Goal: Entertainment & Leisure: Browse casually

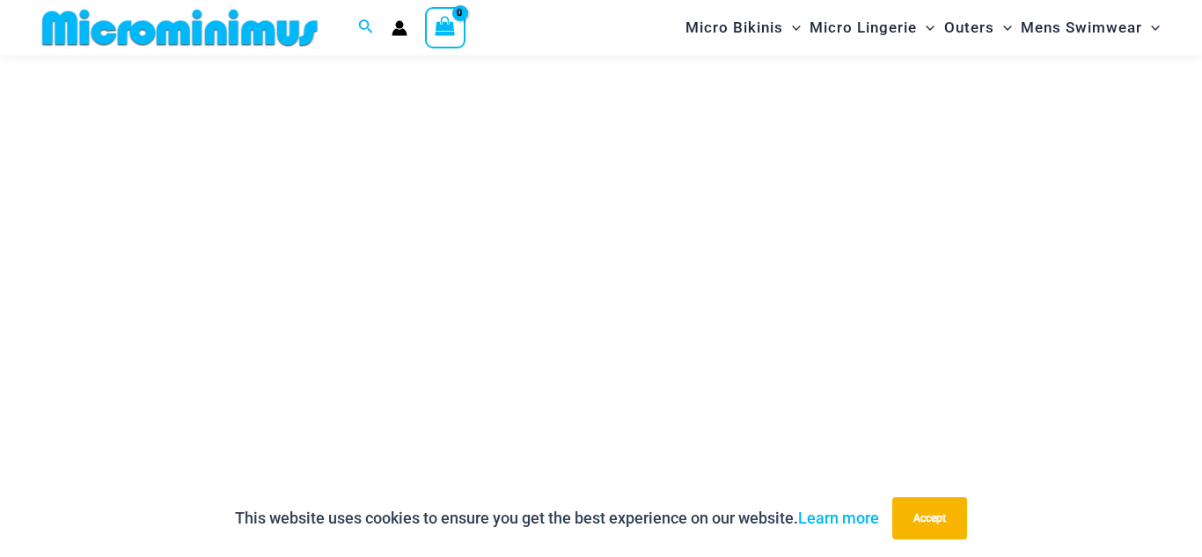
scroll to position [422, 0]
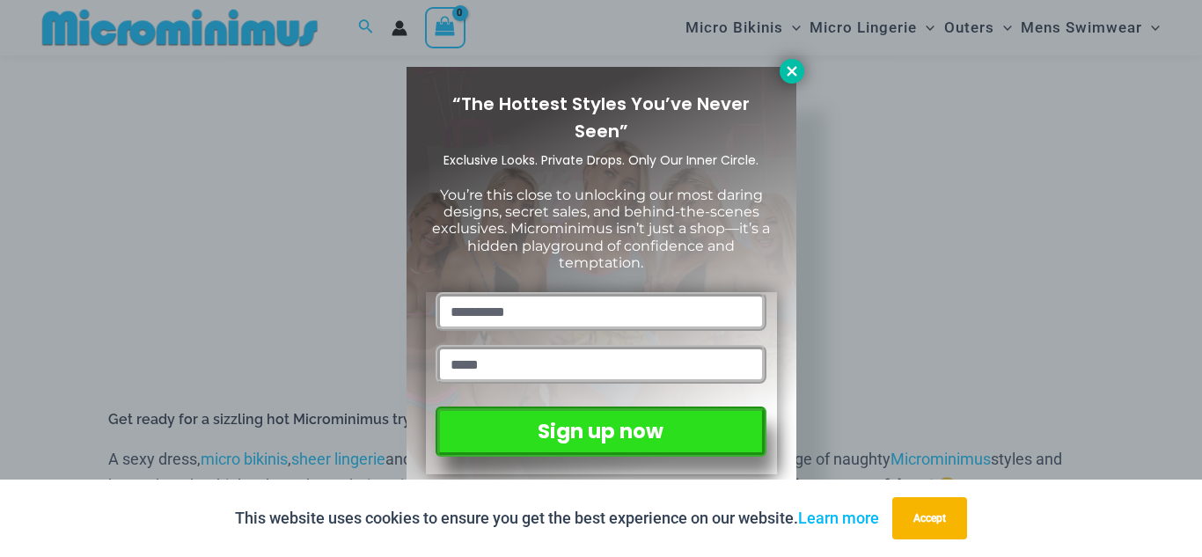
click at [797, 75] on icon at bounding box center [792, 71] width 16 height 16
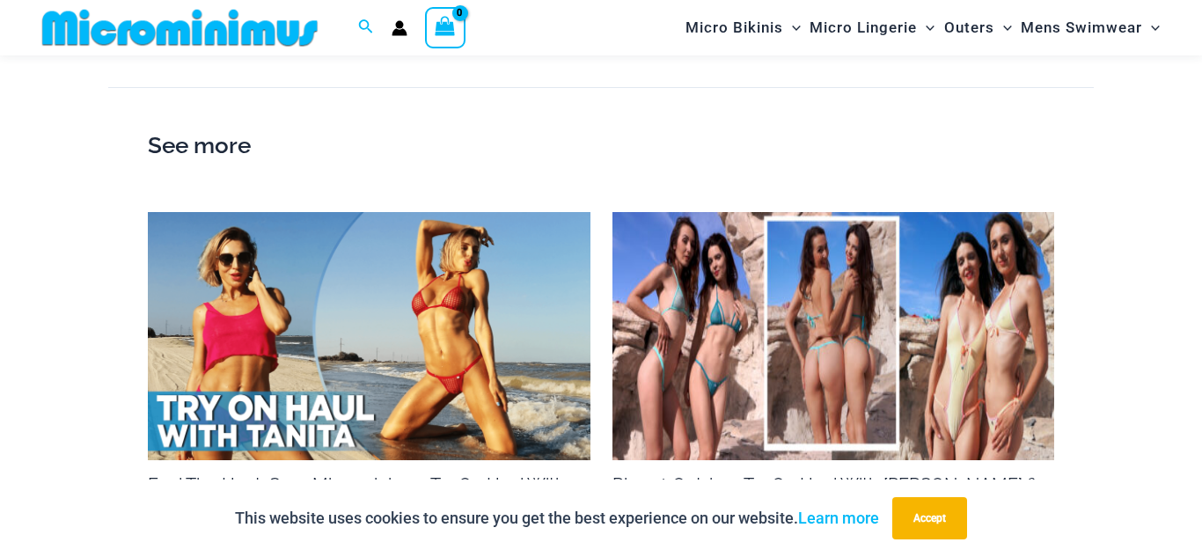
scroll to position [1478, 0]
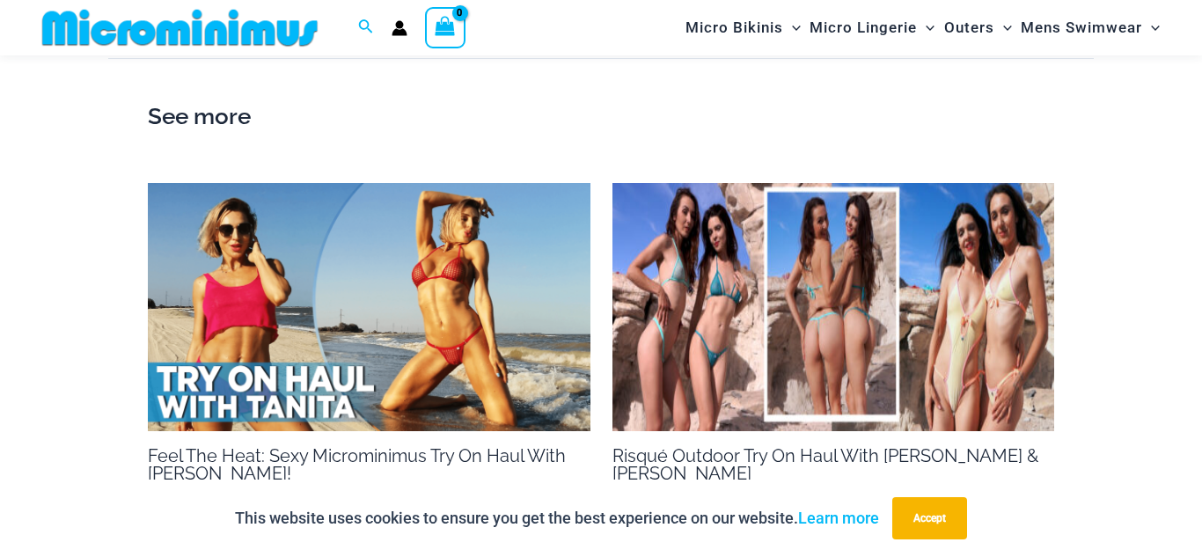
click at [659, 299] on img at bounding box center [833, 307] width 442 height 249
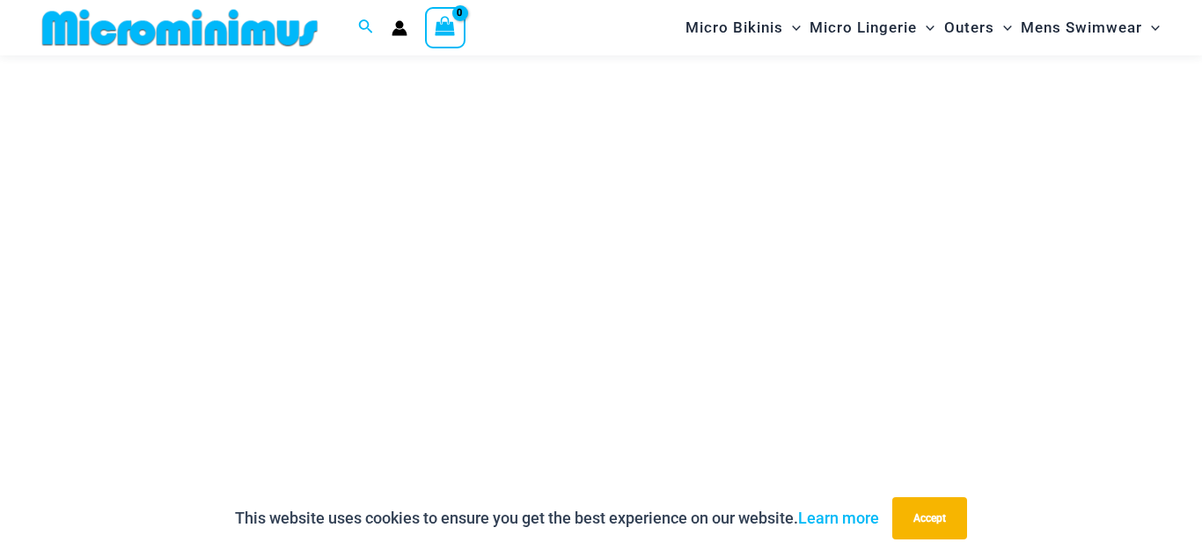
scroll to position [351, 0]
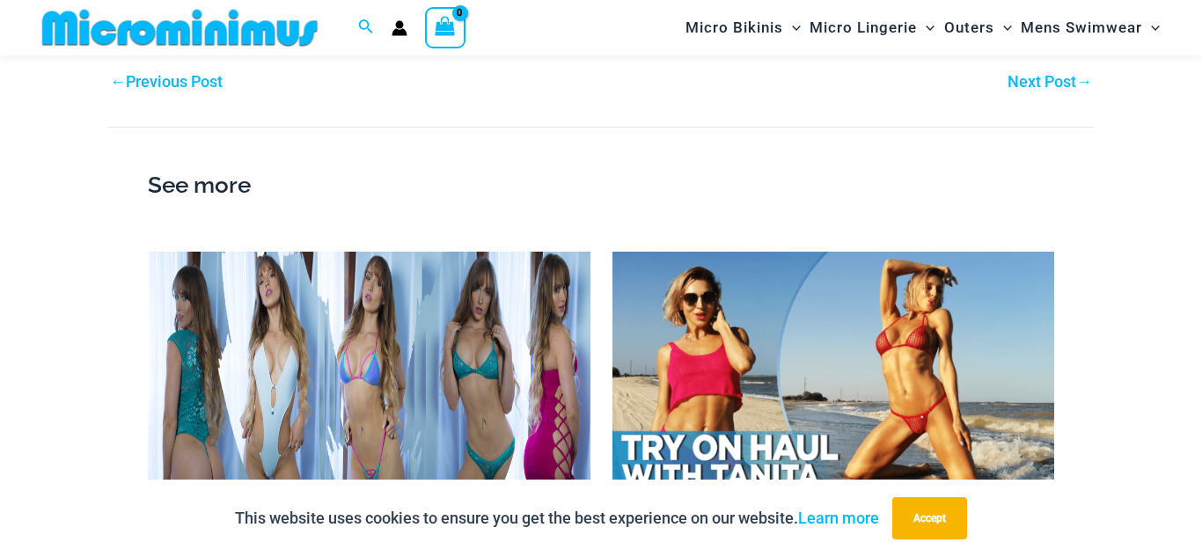
scroll to position [3869, 0]
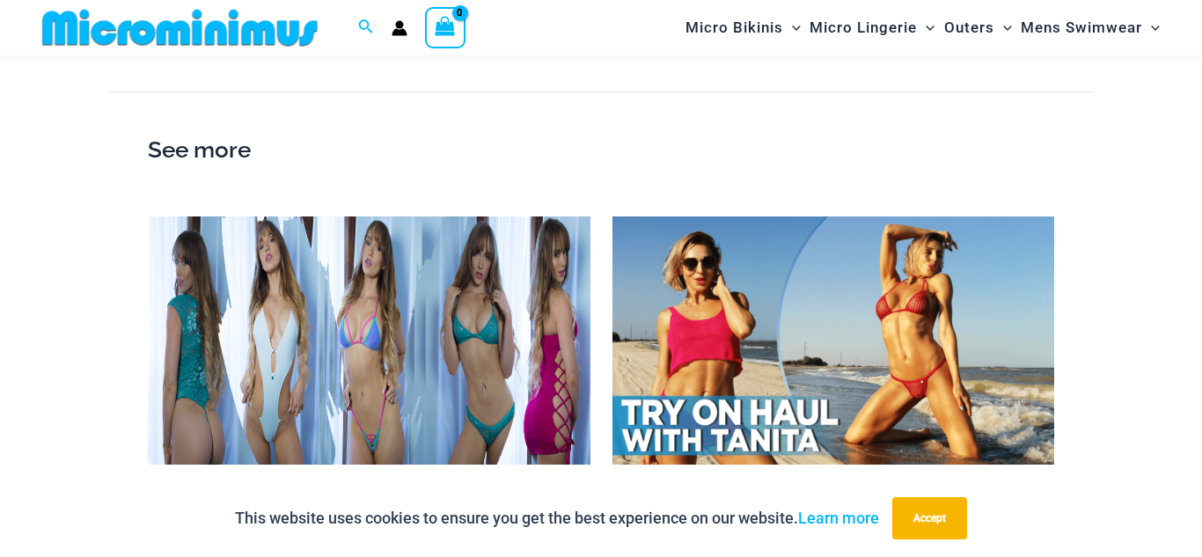
click at [908, 216] on img at bounding box center [833, 340] width 442 height 249
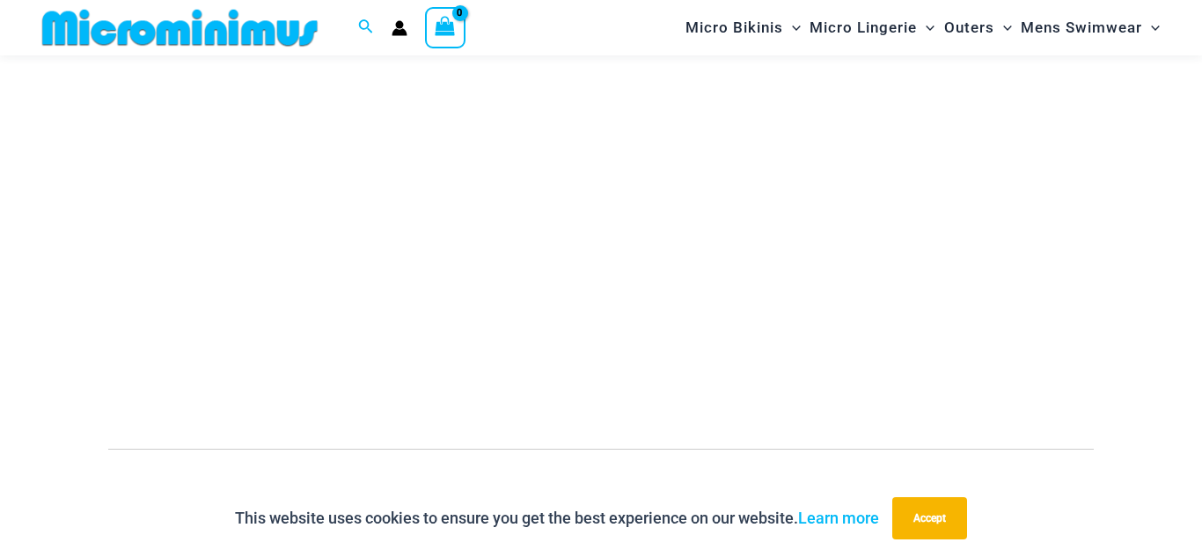
scroll to position [352, 0]
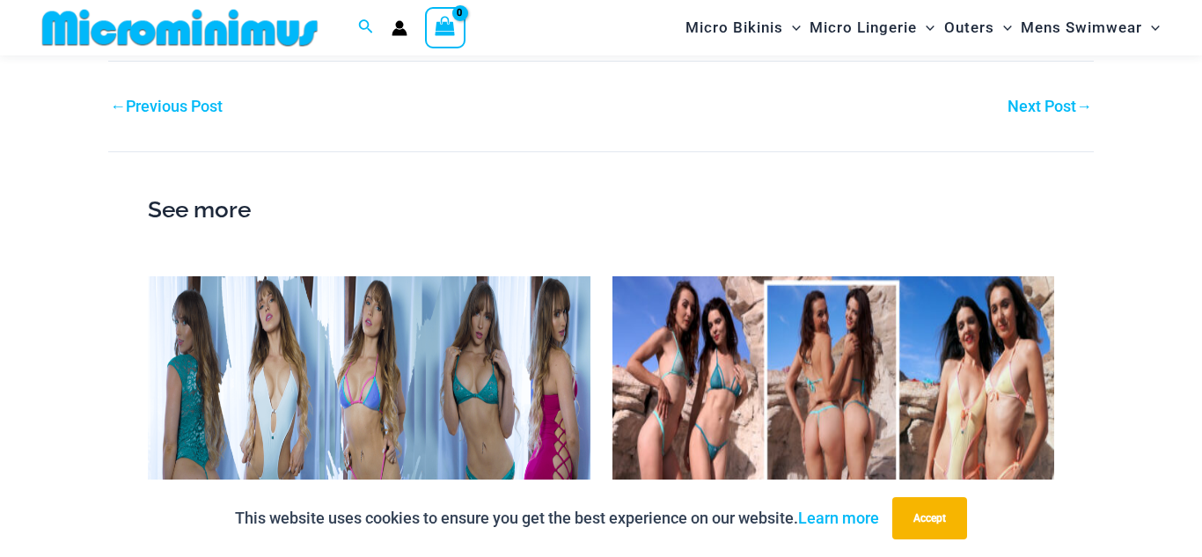
scroll to position [3694, 0]
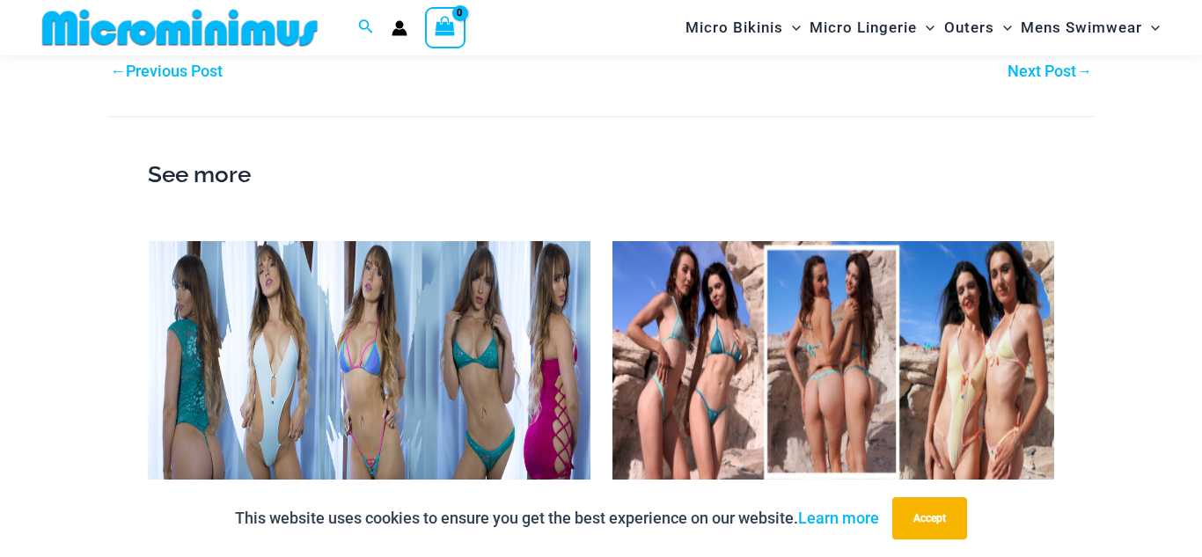
click at [265, 330] on img at bounding box center [369, 365] width 442 height 249
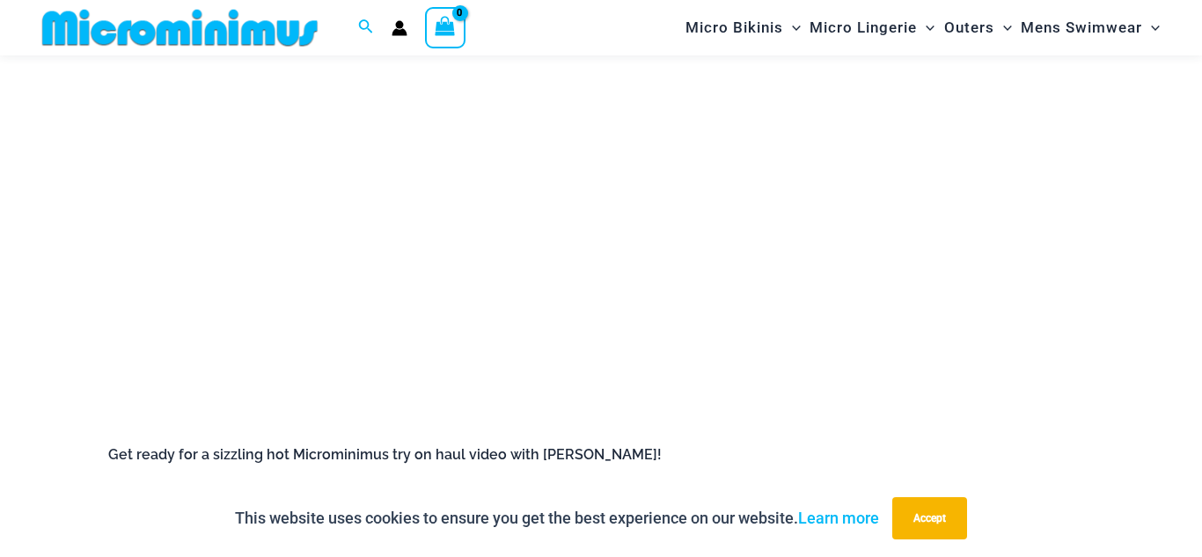
scroll to position [422, 0]
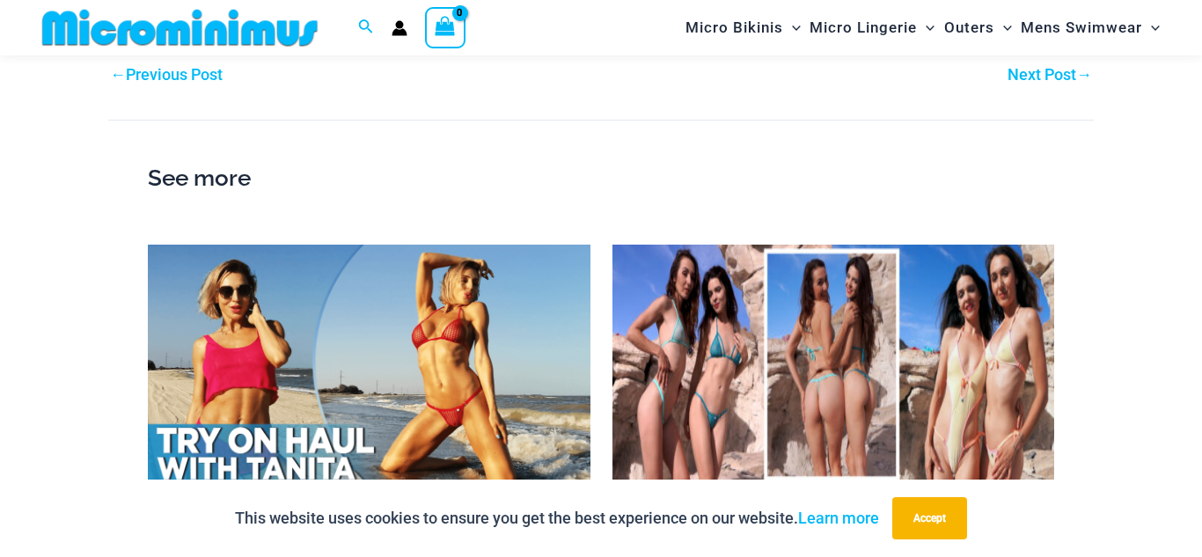
scroll to position [1407, 0]
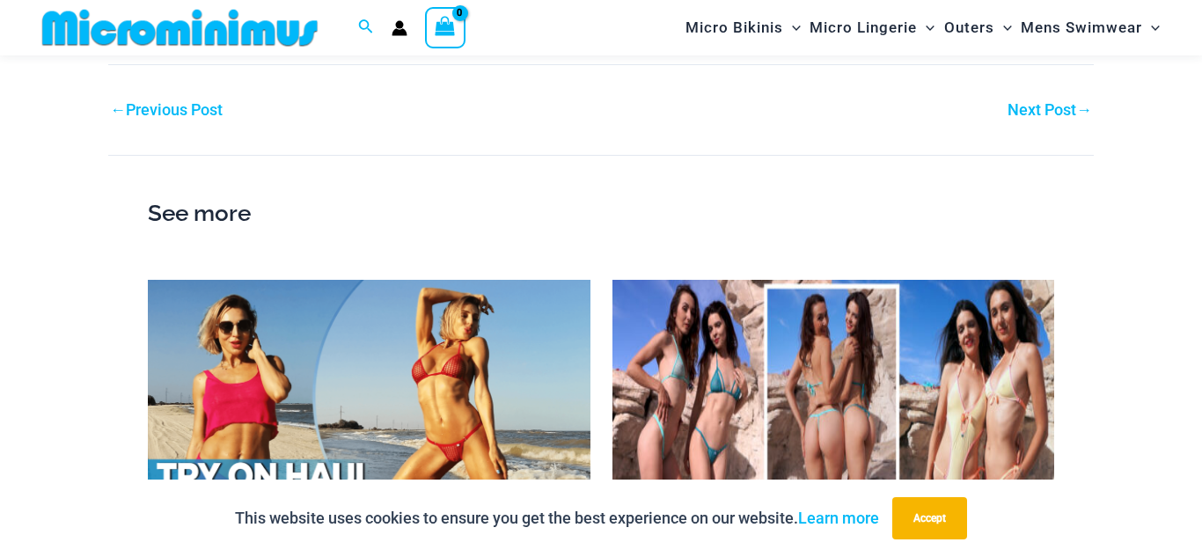
click at [224, 195] on h2 "See more" at bounding box center [601, 213] width 906 height 37
click at [1043, 102] on link "Next Post →" at bounding box center [1049, 110] width 84 height 16
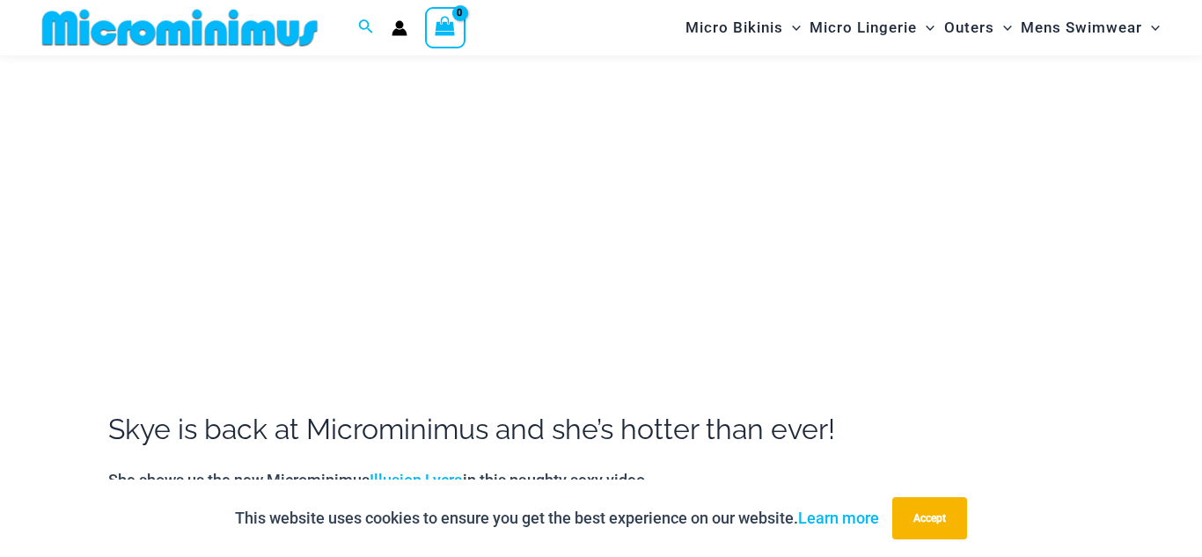
scroll to position [387, 0]
